Goal: Information Seeking & Learning: Compare options

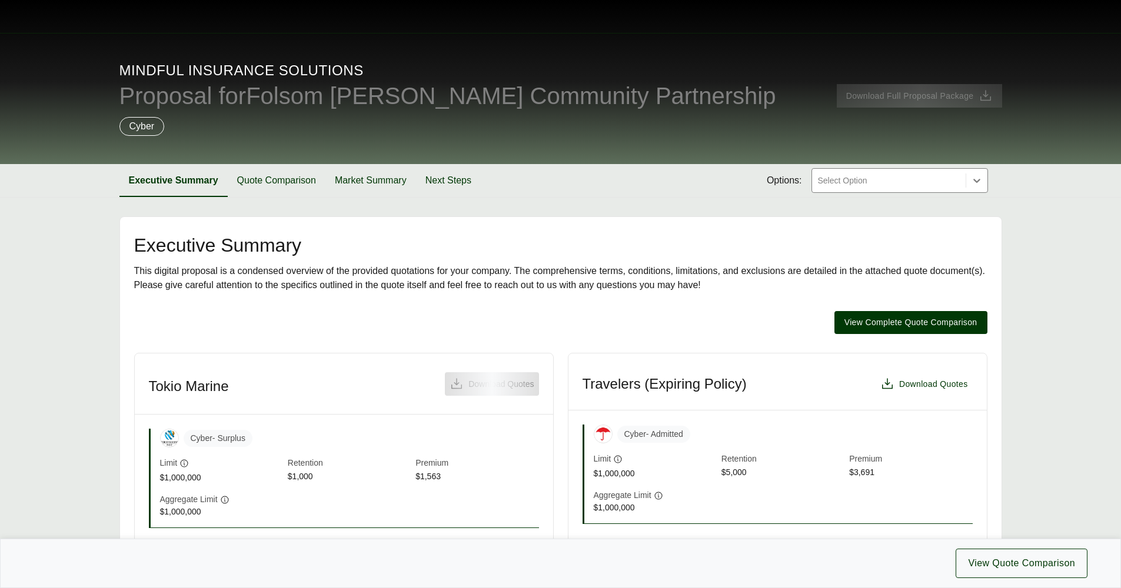
scroll to position [554, 0]
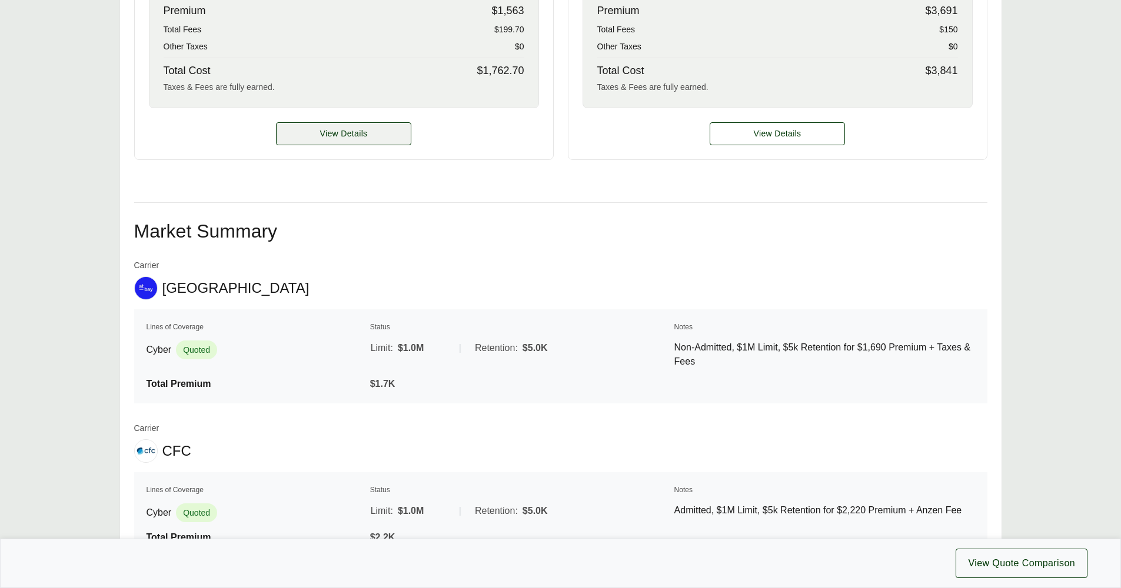
click at [353, 138] on span "View Details" at bounding box center [344, 134] width 48 height 12
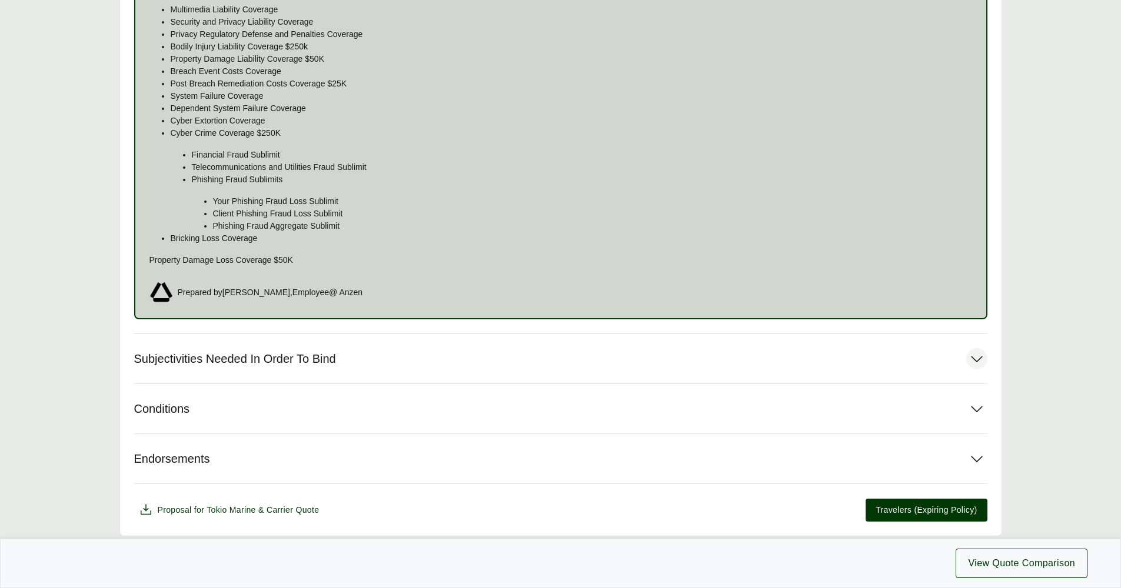
scroll to position [814, 0]
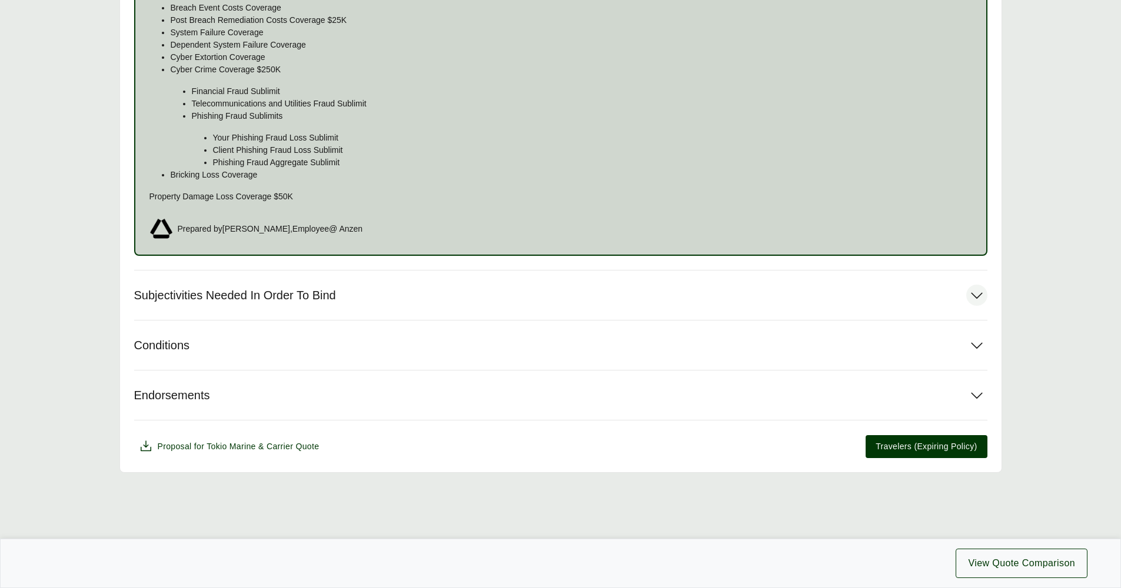
click at [207, 298] on span "Subjectivities Needed In Order To Bind" at bounding box center [235, 295] width 202 height 15
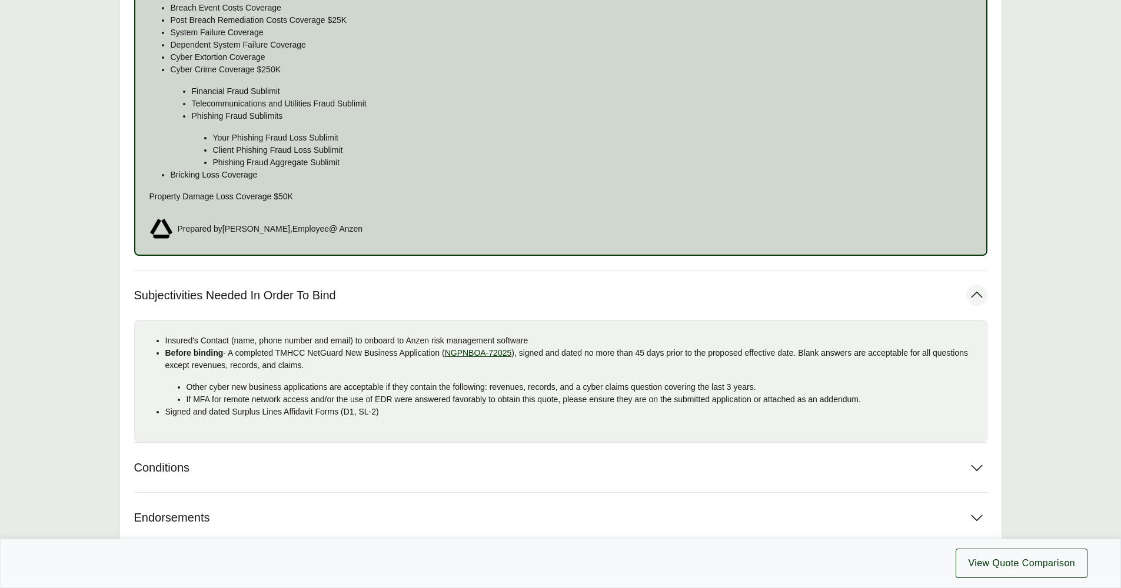
scroll to position [833, 0]
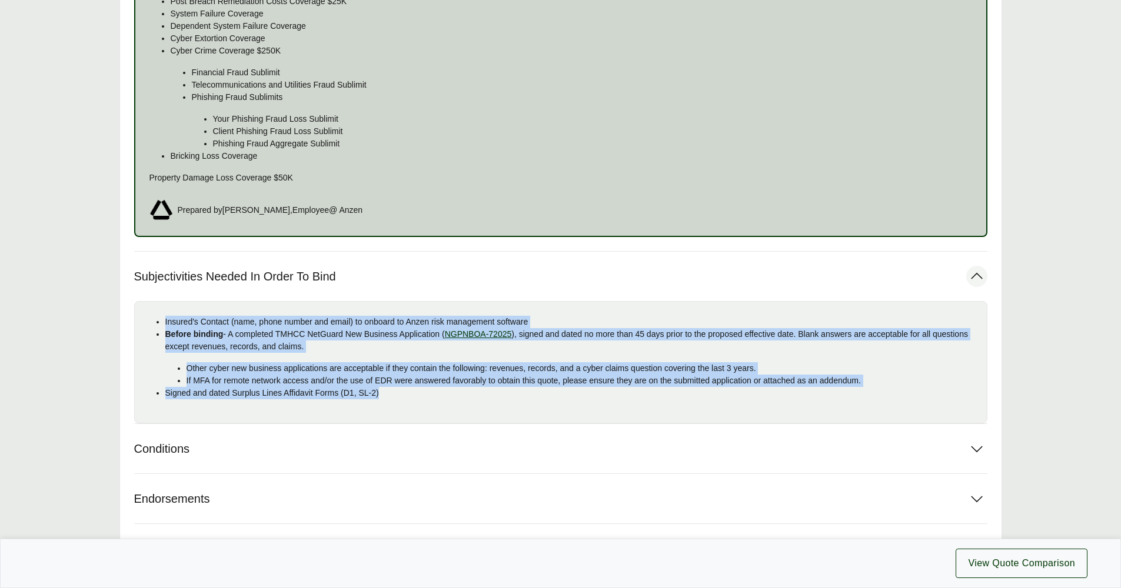
drag, startPoint x: 339, startPoint y: 393, endPoint x: 155, endPoint y: 313, distance: 200.6
click at [155, 313] on div "Insured's Contact (name, phone number and email) to onboard to Anzen risk manag…" at bounding box center [560, 362] width 853 height 122
copy ul "Insured's Contact (name, phone number and email) to onboard to Anzen risk manag…"
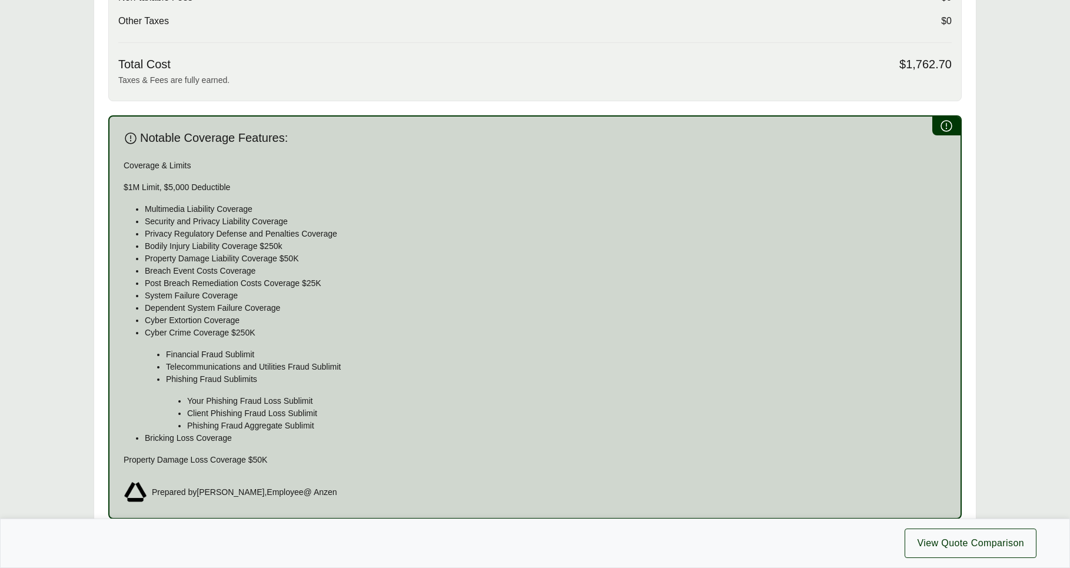
scroll to position [0, 0]
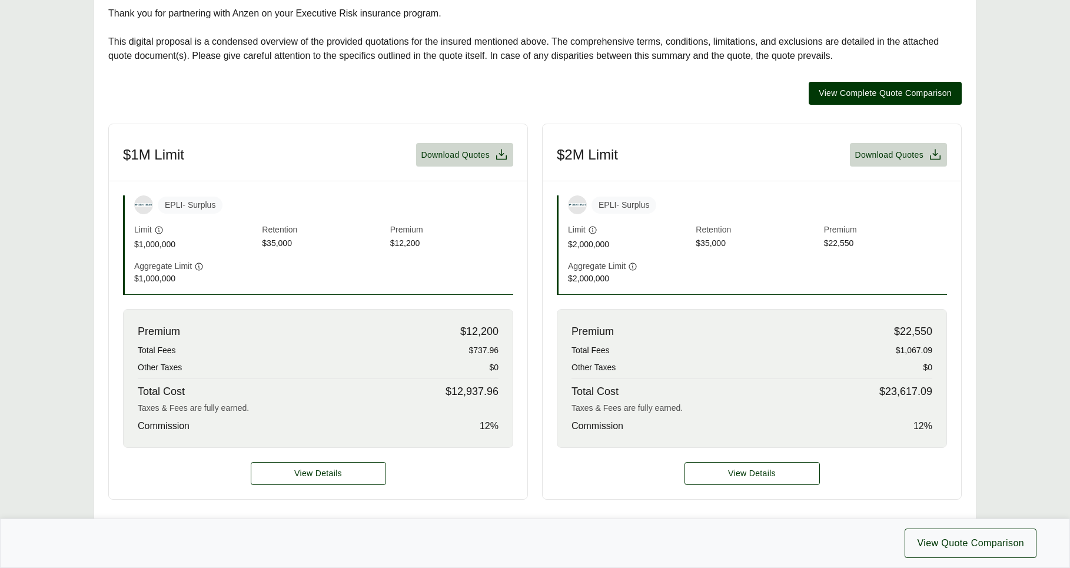
scroll to position [49, 0]
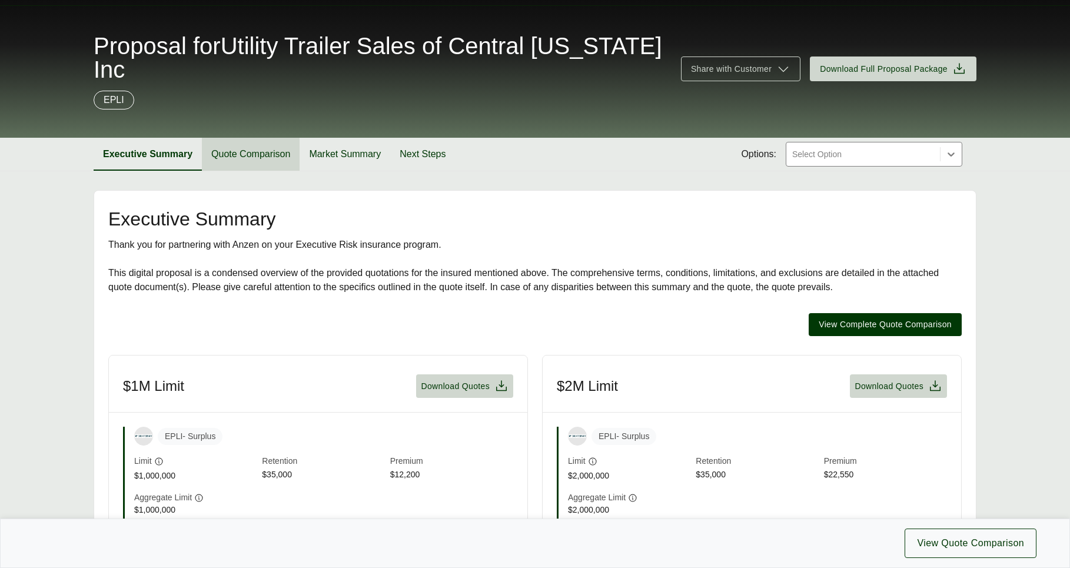
click at [258, 153] on button "Quote Comparison" at bounding box center [251, 154] width 98 height 33
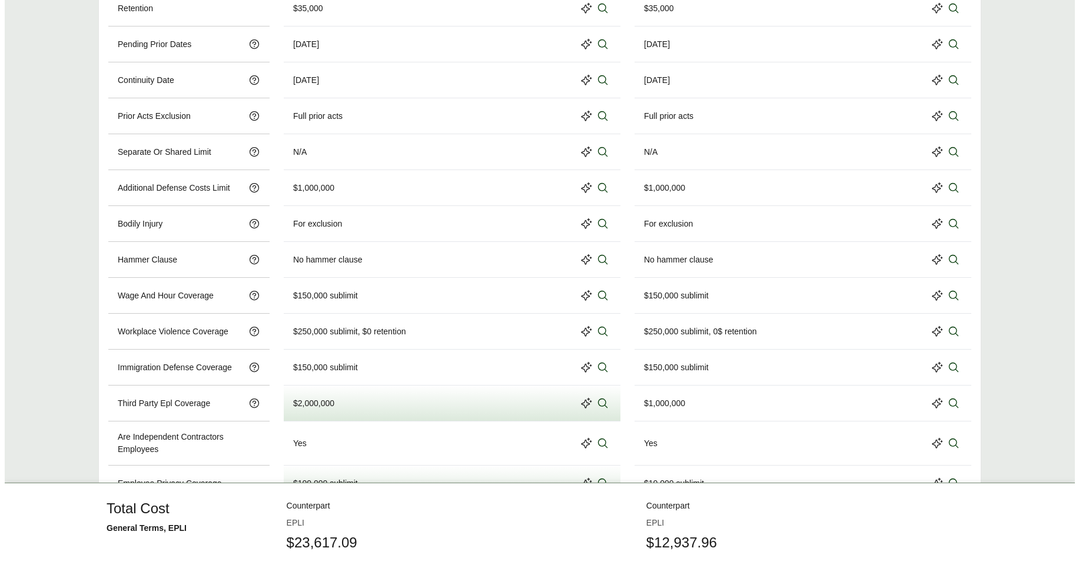
scroll to position [925, 0]
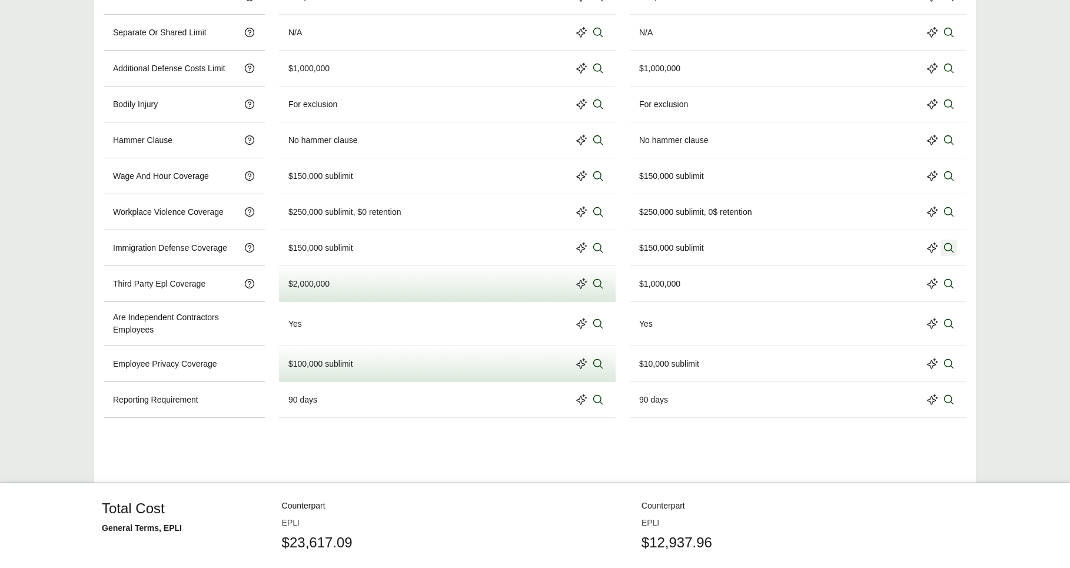
click at [950, 247] on icon at bounding box center [949, 248] width 12 height 12
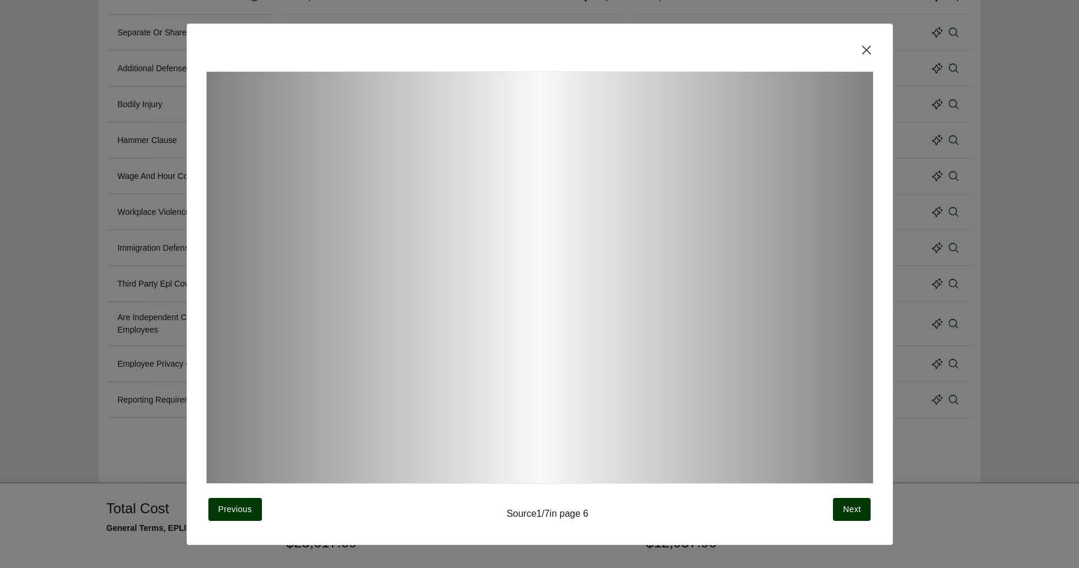
scroll to position [7, 0]
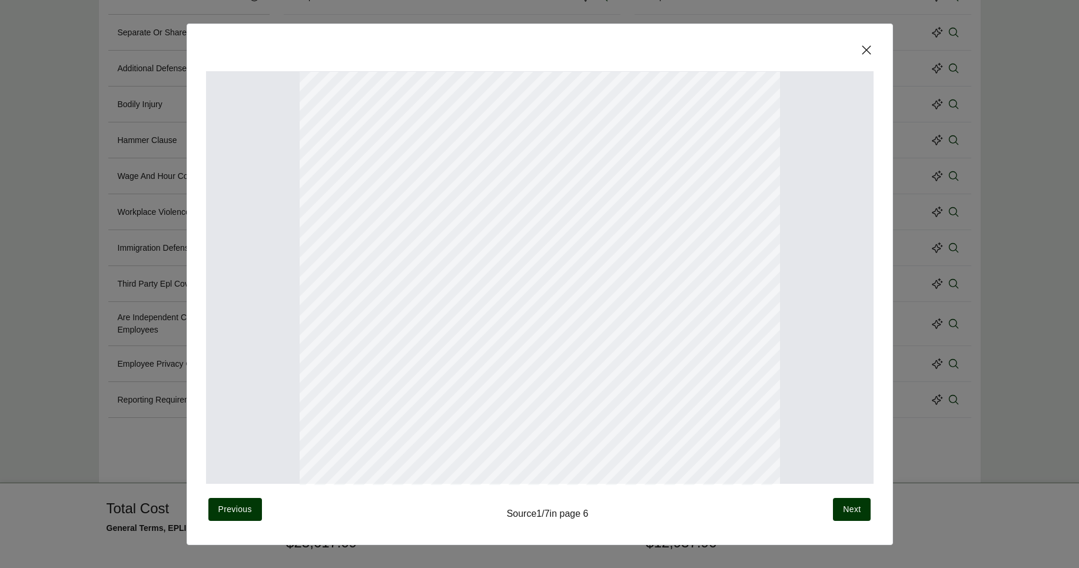
click at [865, 44] on icon at bounding box center [866, 50] width 14 height 14
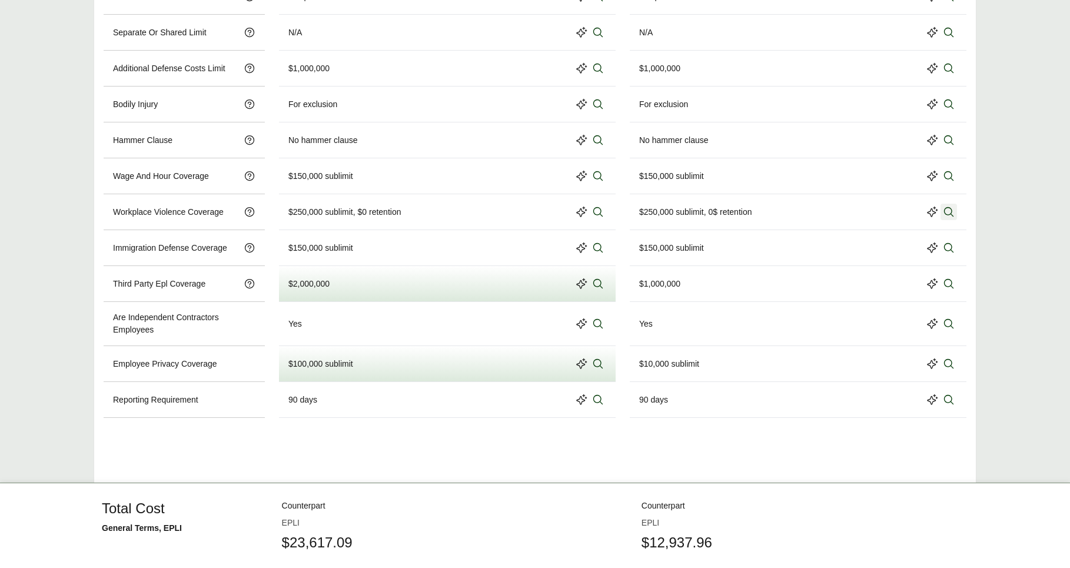
click at [944, 213] on icon at bounding box center [949, 212] width 12 height 12
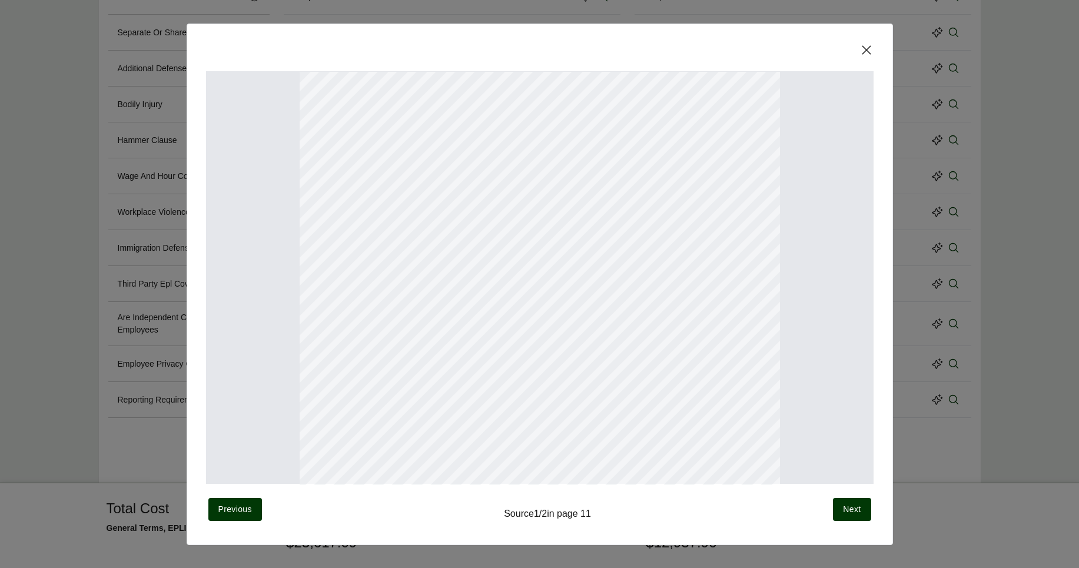
click at [865, 51] on icon at bounding box center [866, 50] width 14 height 14
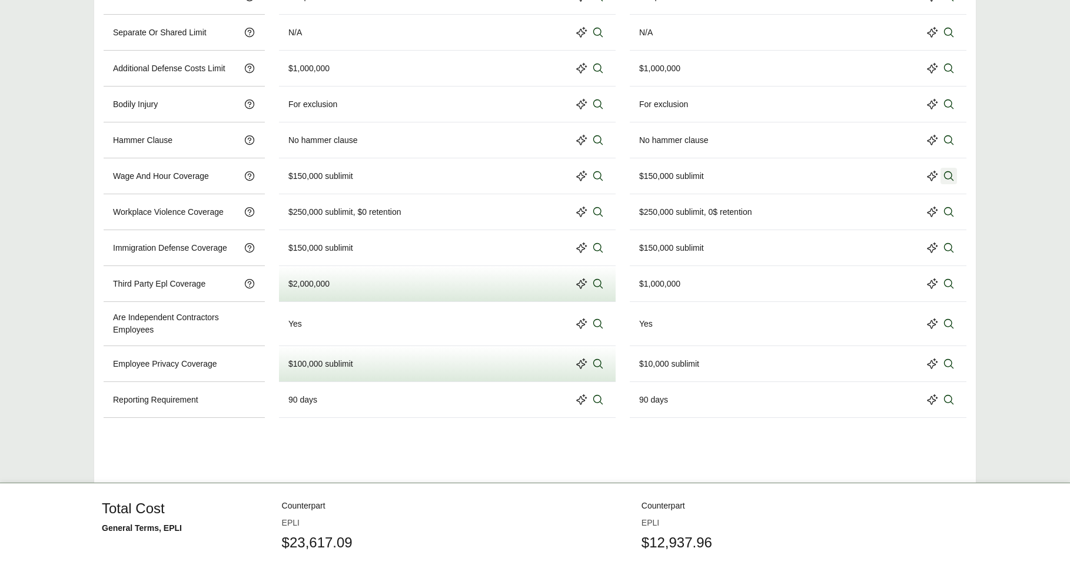
click at [956, 177] on button at bounding box center [948, 176] width 16 height 16
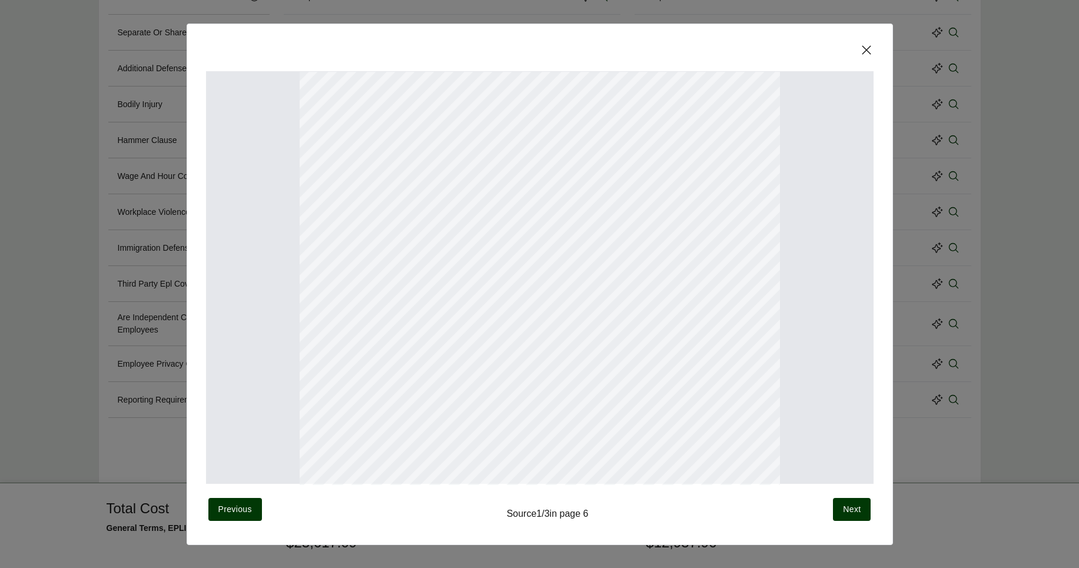
scroll to position [0, 0]
click at [853, 518] on button "Next" at bounding box center [852, 509] width 38 height 23
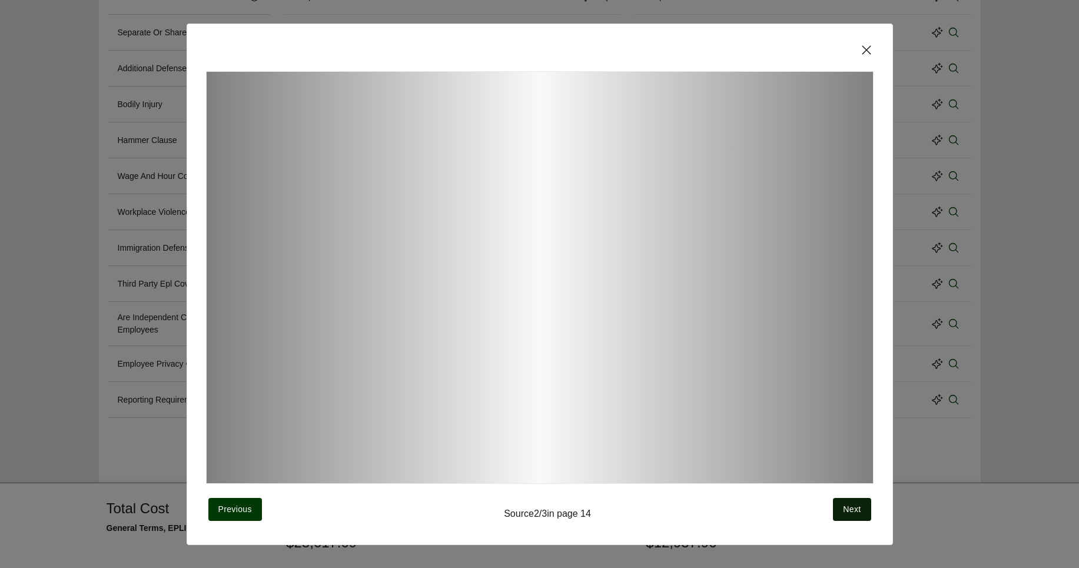
scroll to position [7, 0]
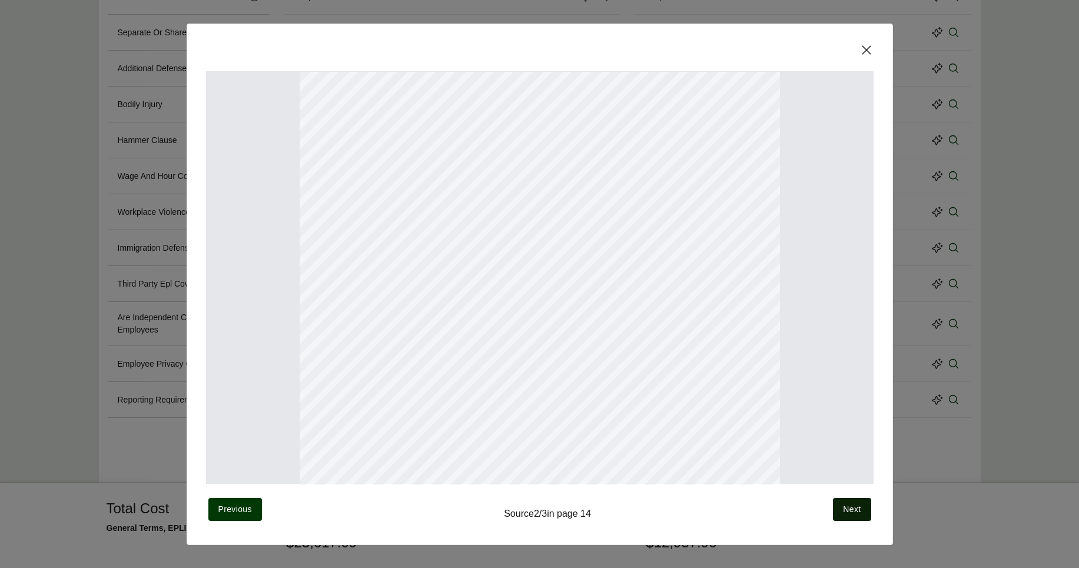
click at [856, 513] on span "Next" at bounding box center [852, 509] width 18 height 12
click at [867, 49] on icon at bounding box center [866, 49] width 9 height 9
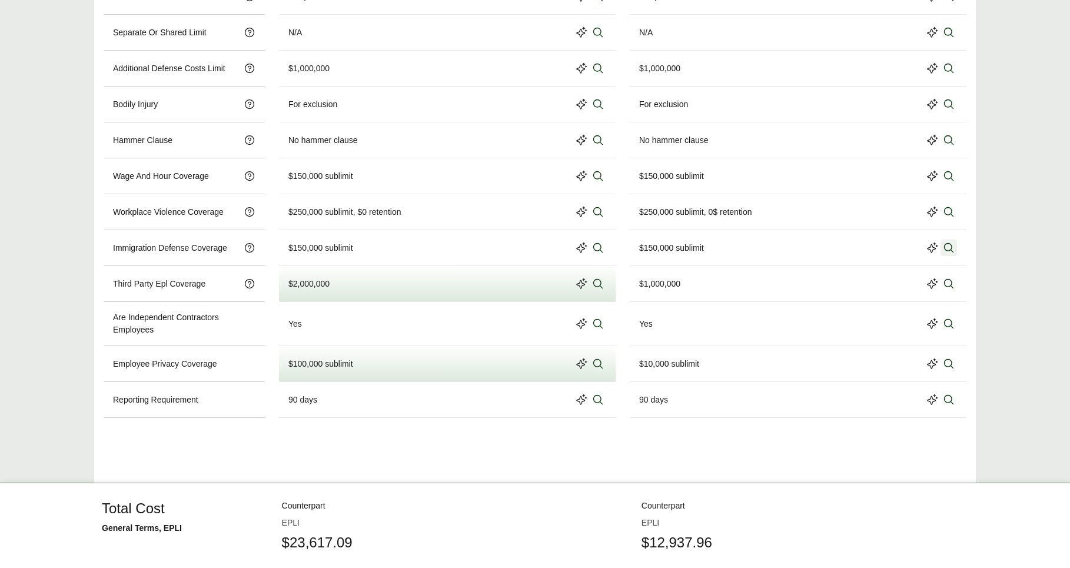
click at [946, 248] on icon at bounding box center [949, 248] width 12 height 12
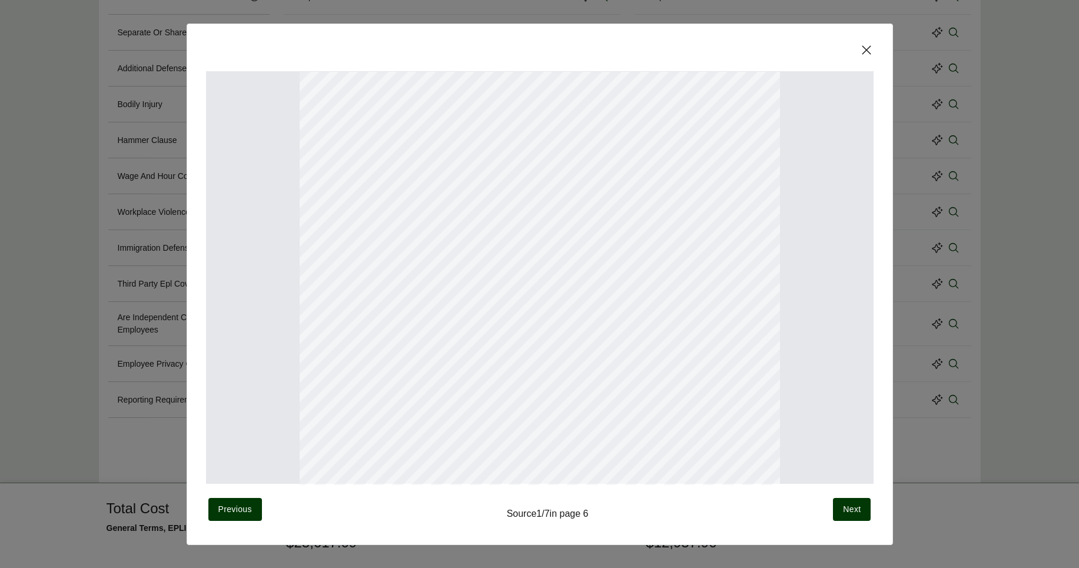
click at [863, 50] on icon at bounding box center [866, 50] width 14 height 14
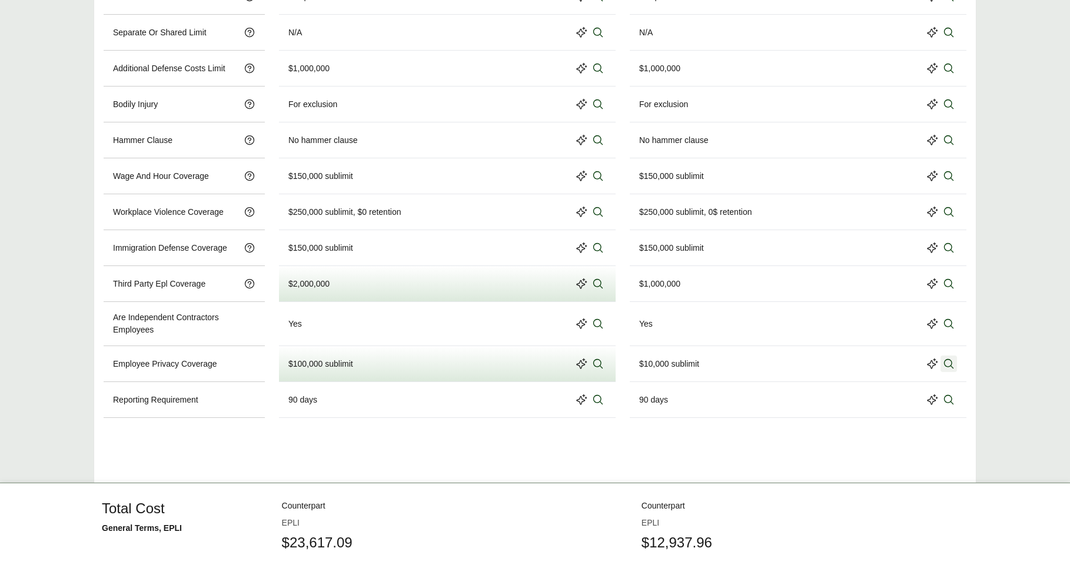
click at [947, 365] on icon at bounding box center [949, 364] width 12 height 12
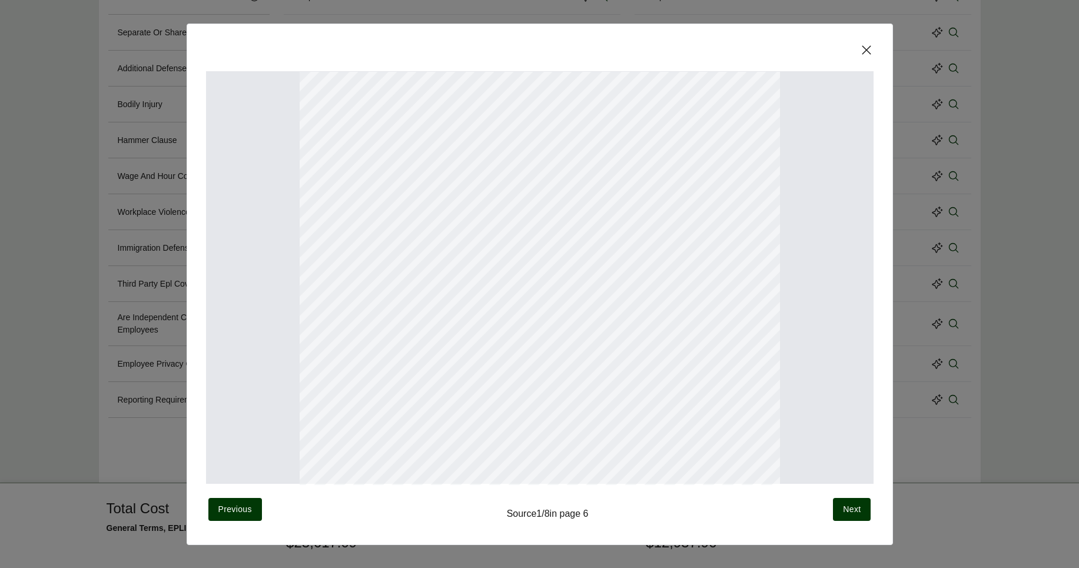
click at [868, 50] on icon at bounding box center [866, 50] width 14 height 14
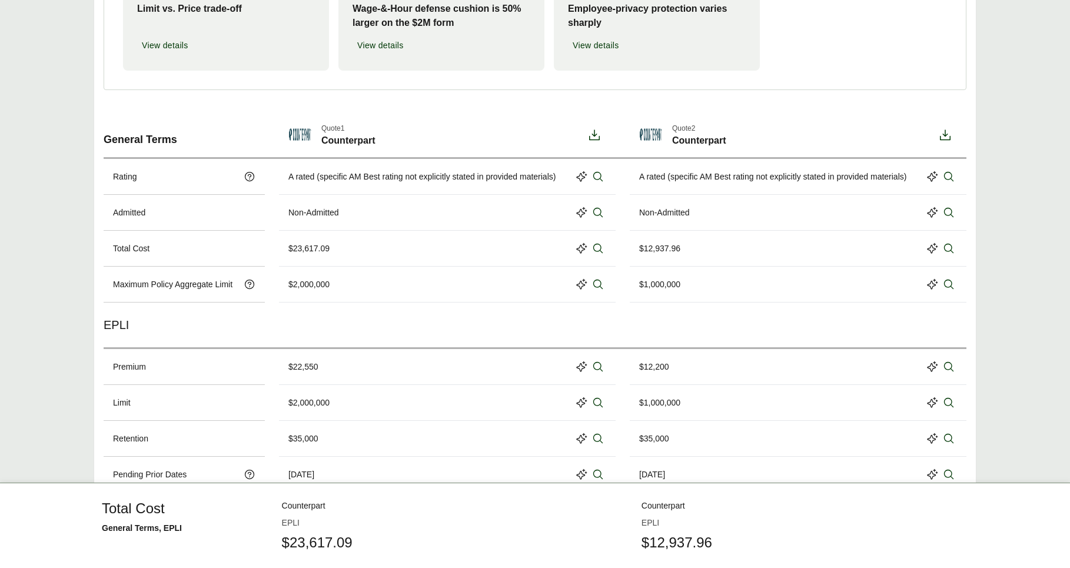
scroll to position [0, 0]
